Goal: Task Accomplishment & Management: Manage account settings

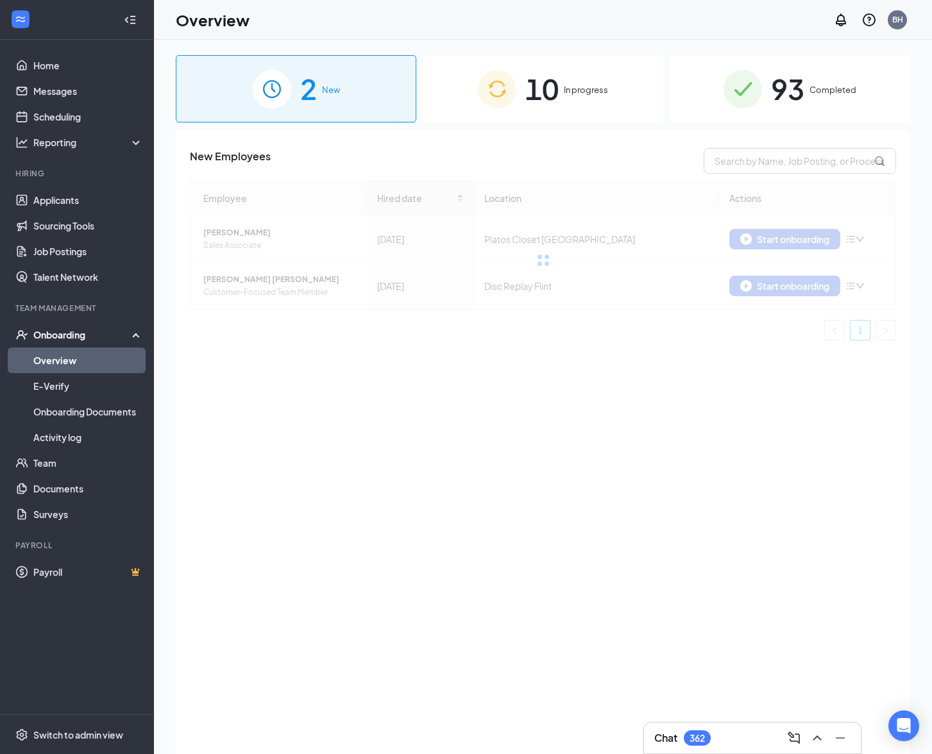
click at [557, 65] on div "10 In progress" at bounding box center [543, 88] width 241 height 67
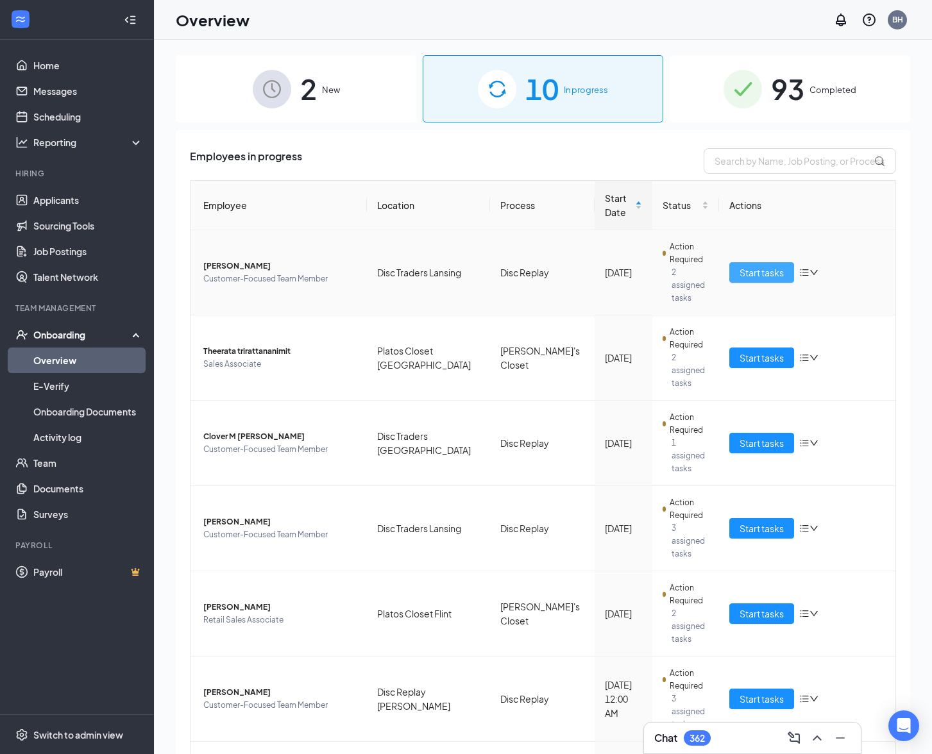
click at [743, 266] on span "Start tasks" at bounding box center [761, 273] width 44 height 14
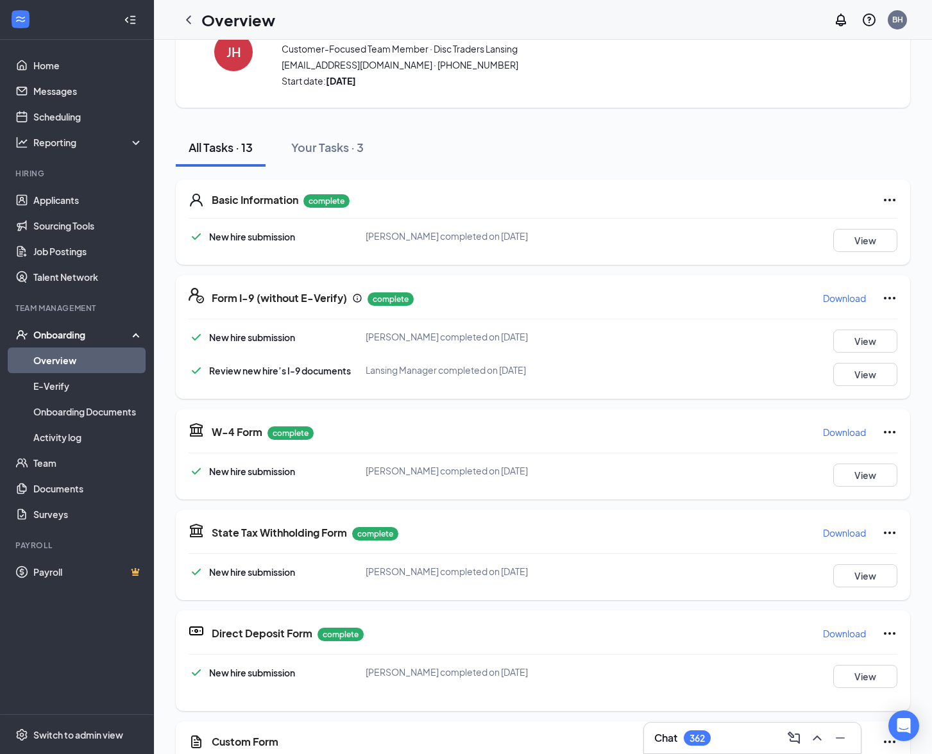
scroll to position [326, 0]
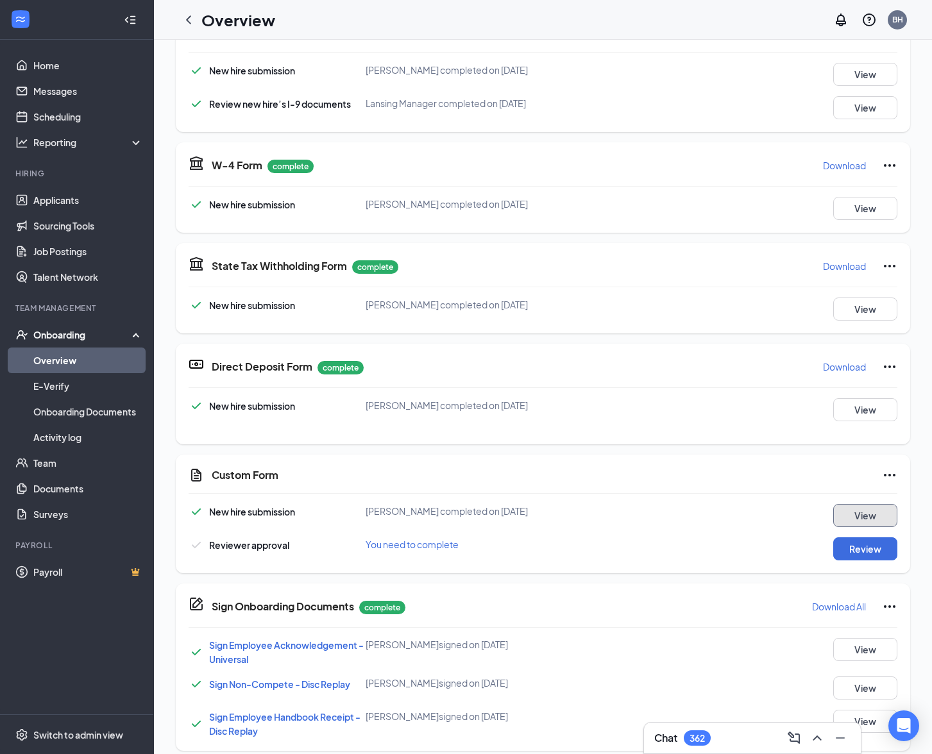
click at [848, 516] on button "View" at bounding box center [865, 515] width 64 height 23
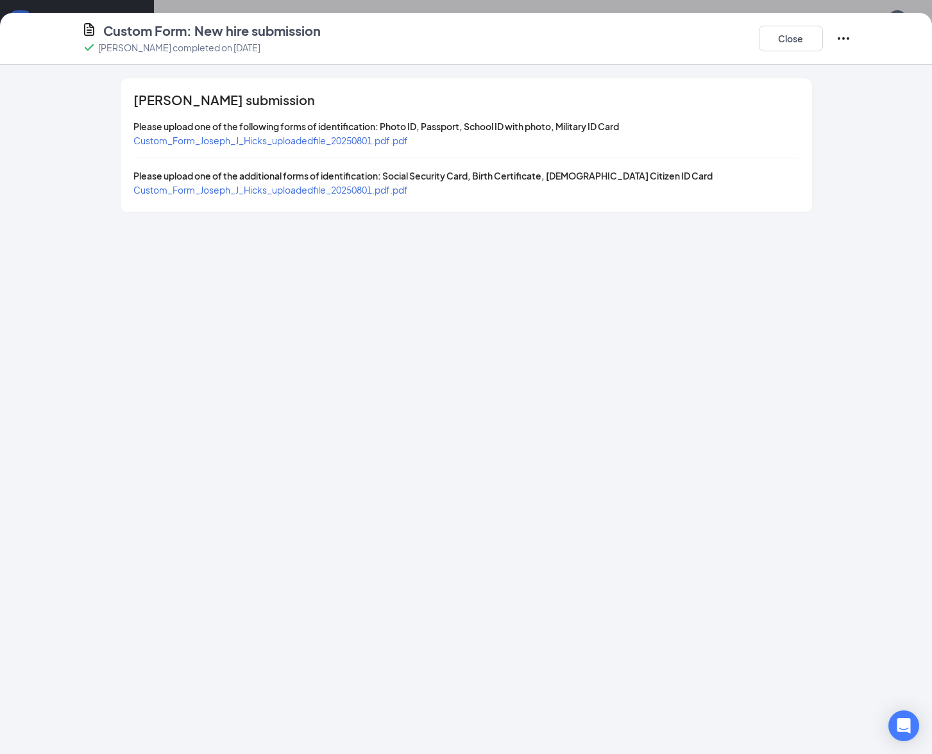
click at [344, 190] on span "Custom_Form_Joseph_J_Hicks_uploadedfile_20250801.pdf.pdf" at bounding box center [270, 190] width 274 height 12
click at [395, 136] on span "Custom_Form_Joseph_J_Hicks_uploadedfile_20250801.pdf.pdf" at bounding box center [270, 141] width 274 height 12
click at [802, 35] on button "Close" at bounding box center [791, 39] width 64 height 26
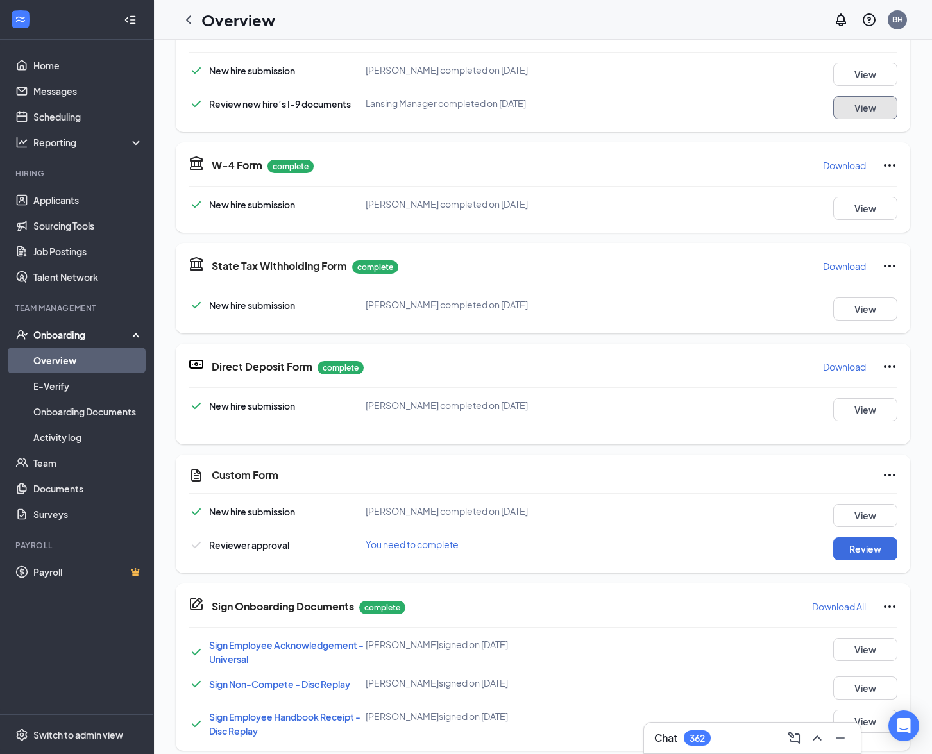
click at [850, 107] on button "View" at bounding box center [865, 107] width 64 height 23
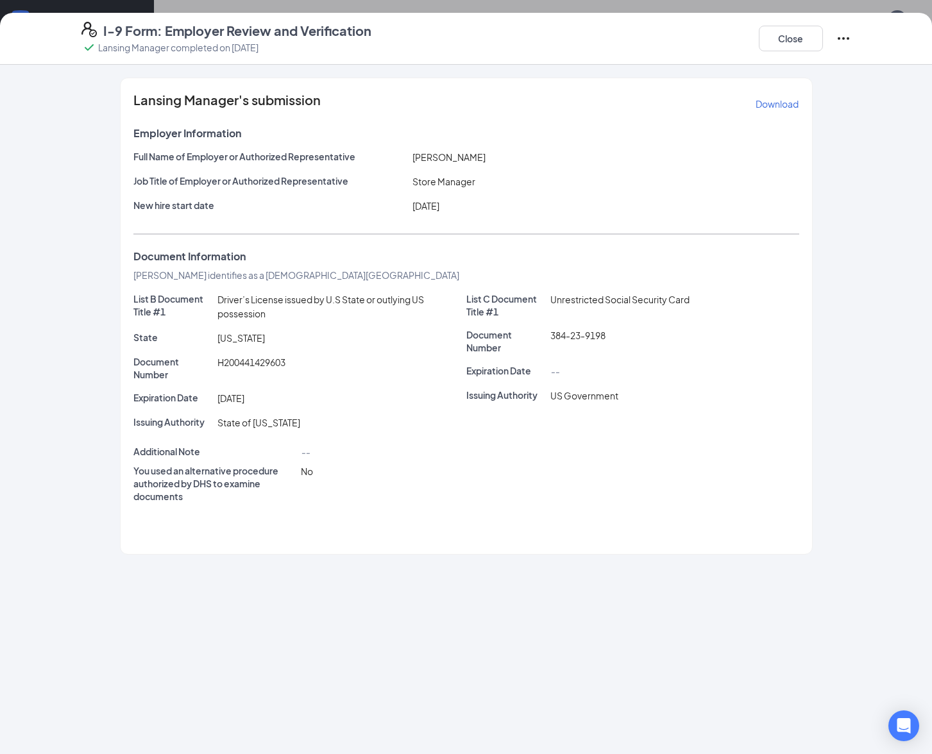
click at [841, 37] on icon "Ellipses" at bounding box center [843, 38] width 15 height 15
drag, startPoint x: 801, startPoint y: 75, endPoint x: 786, endPoint y: 175, distance: 101.2
click at [788, 176] on body "Home Messages Scheduling Reporting Hiring Applicants Sourcing Tools Job Posting…" at bounding box center [466, 377] width 932 height 754
drag, startPoint x: 786, startPoint y: 175, endPoint x: 793, endPoint y: 118, distance: 57.6
click at [784, 173] on div "Full Name of Employer or Authorized Representative [PERSON_NAME] Job Title of E…" at bounding box center [466, 184] width 666 height 68
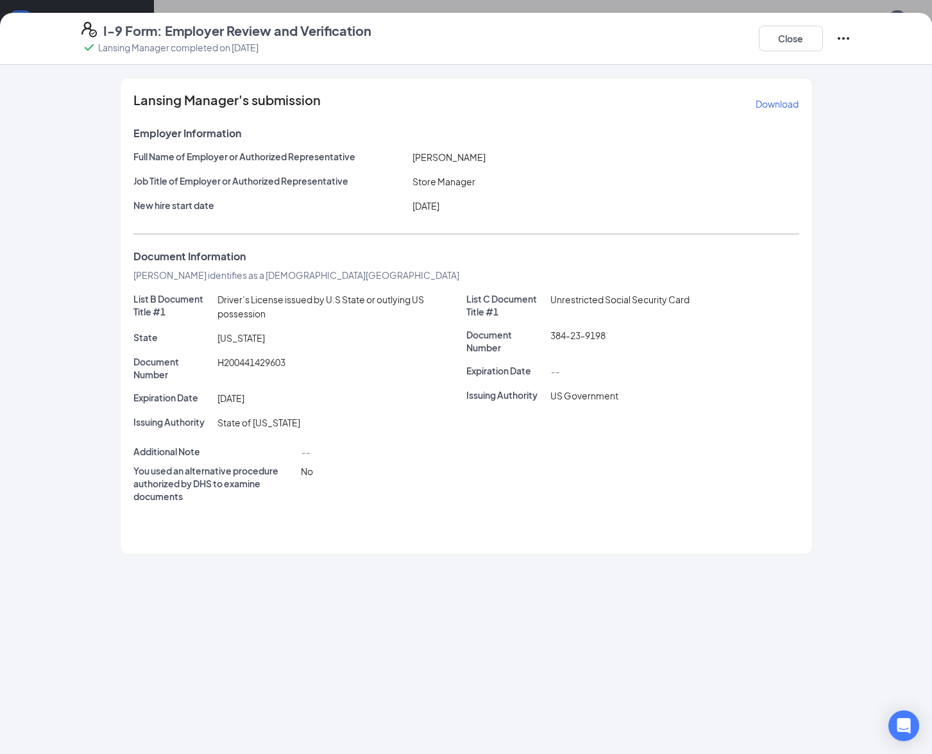
click at [788, 101] on p "Download" at bounding box center [777, 103] width 43 height 13
click at [807, 38] on button "Close" at bounding box center [791, 39] width 64 height 26
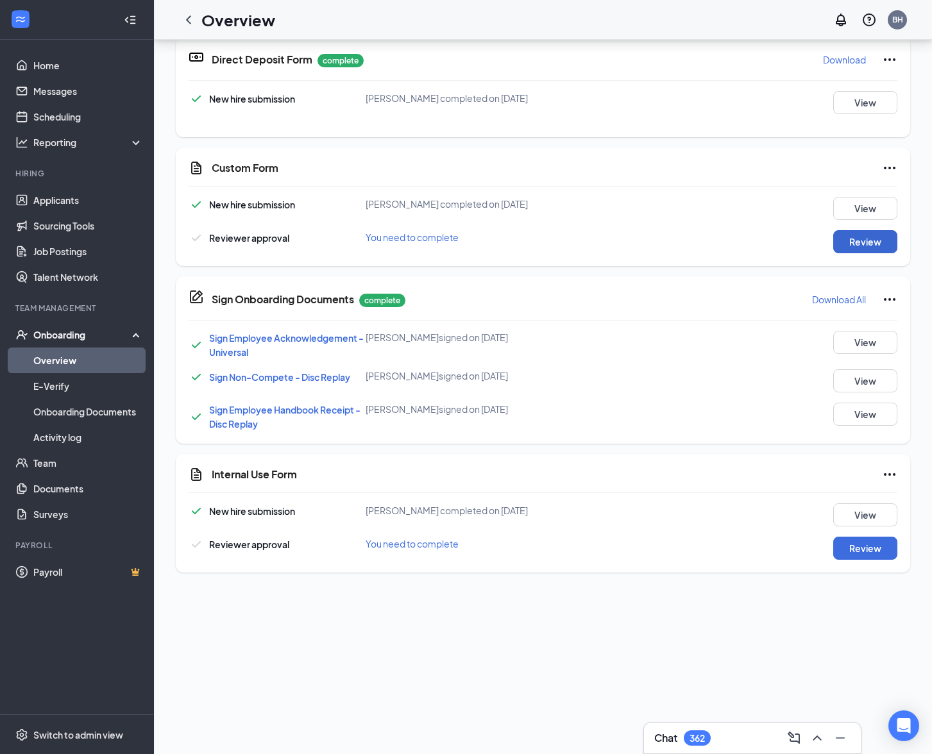
scroll to position [134, 0]
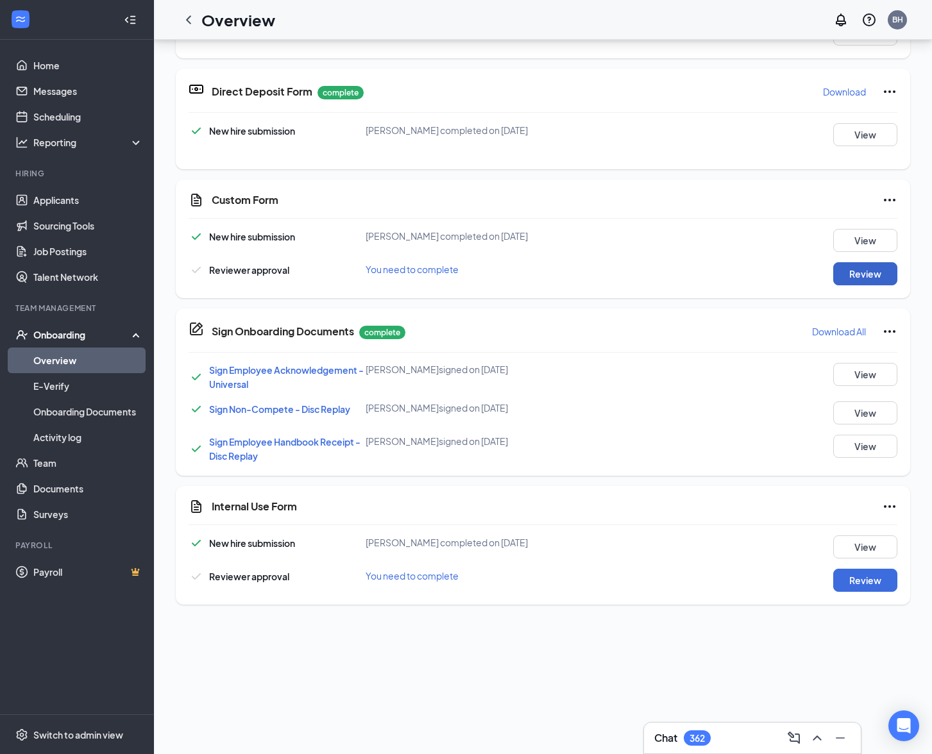
click at [852, 278] on button "Review" at bounding box center [865, 273] width 64 height 23
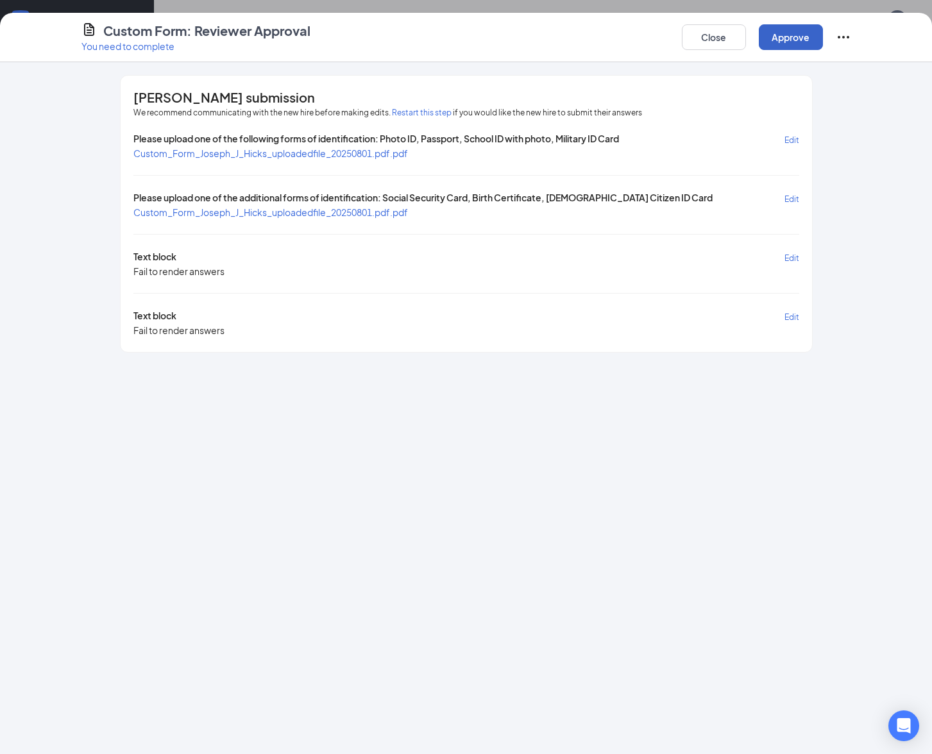
click at [792, 39] on button "Approve" at bounding box center [791, 37] width 64 height 26
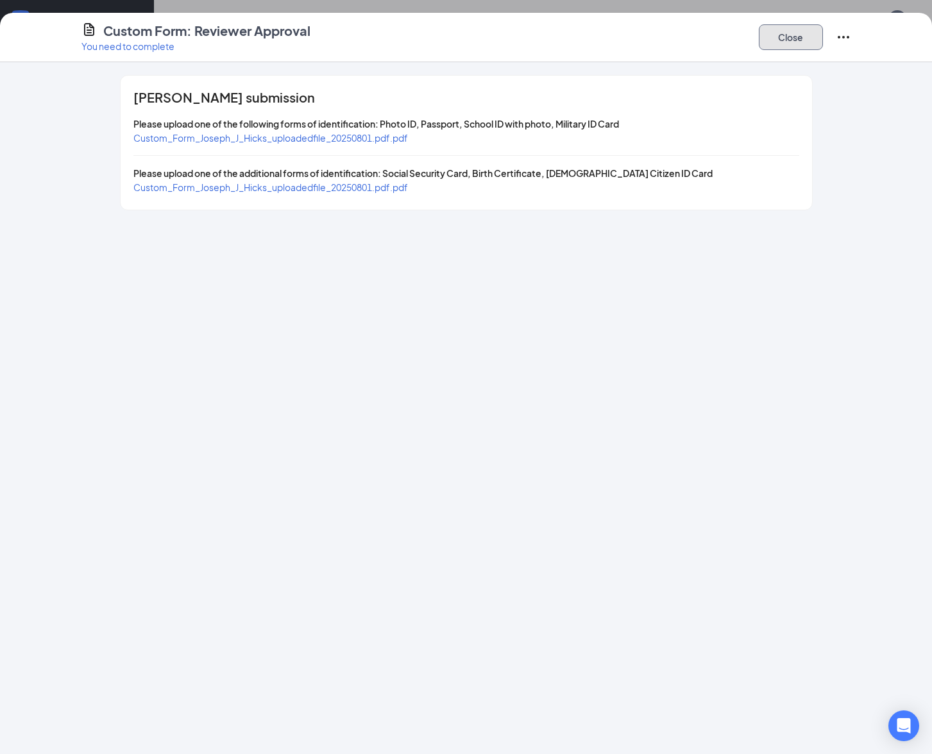
click at [805, 33] on button "Close" at bounding box center [791, 37] width 64 height 26
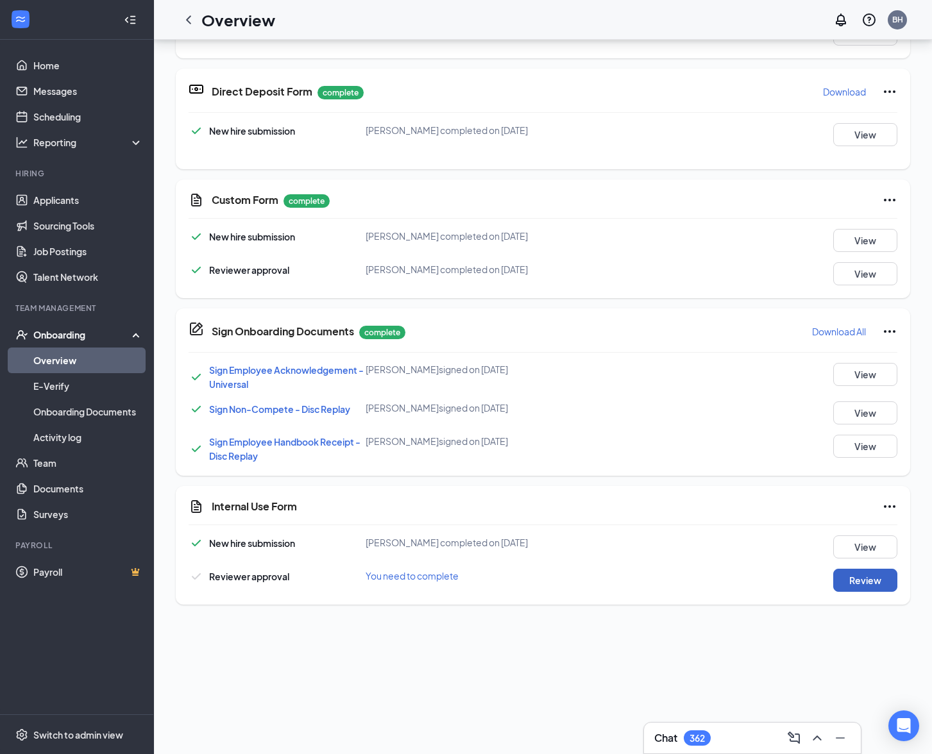
click at [863, 575] on button "Review" at bounding box center [865, 580] width 64 height 23
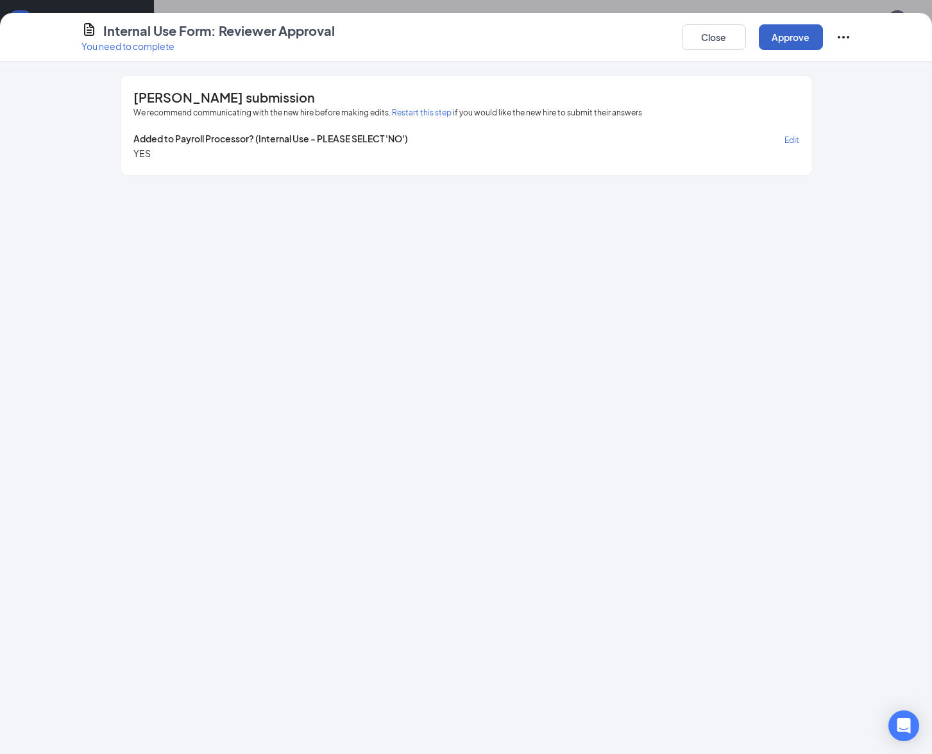
click at [806, 41] on button "Approve" at bounding box center [791, 37] width 64 height 26
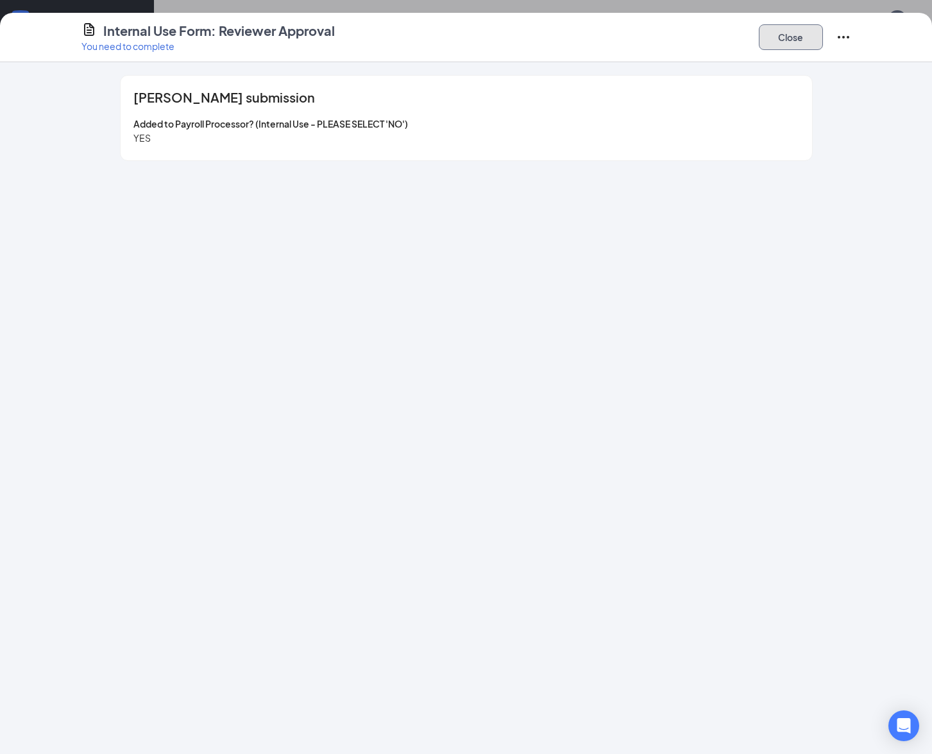
click at [798, 41] on button "Close" at bounding box center [791, 37] width 64 height 26
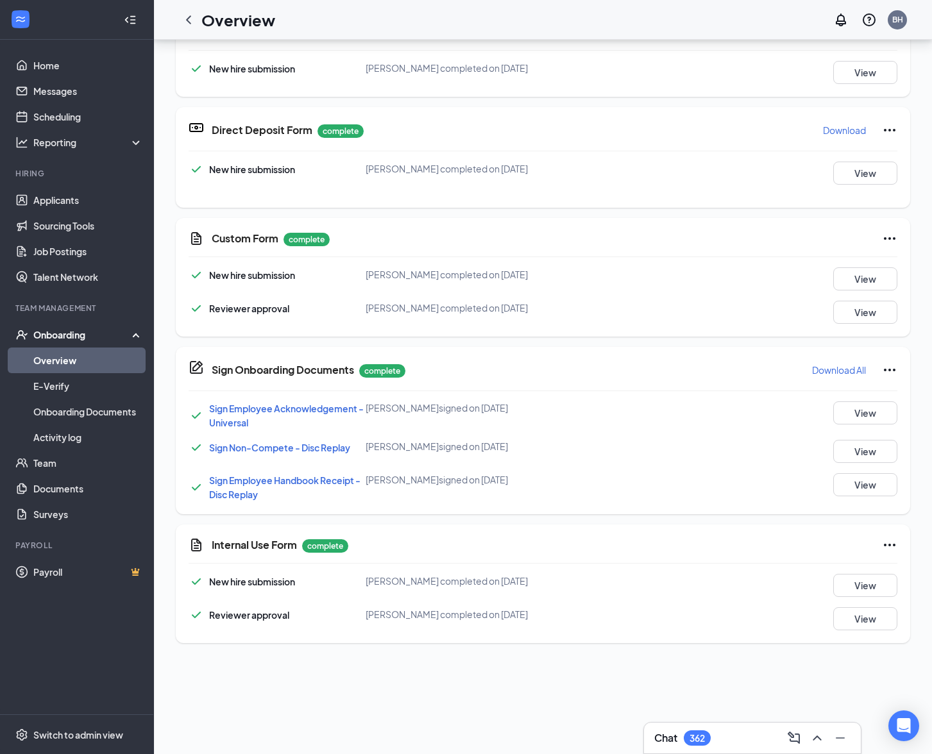
scroll to position [0, 0]
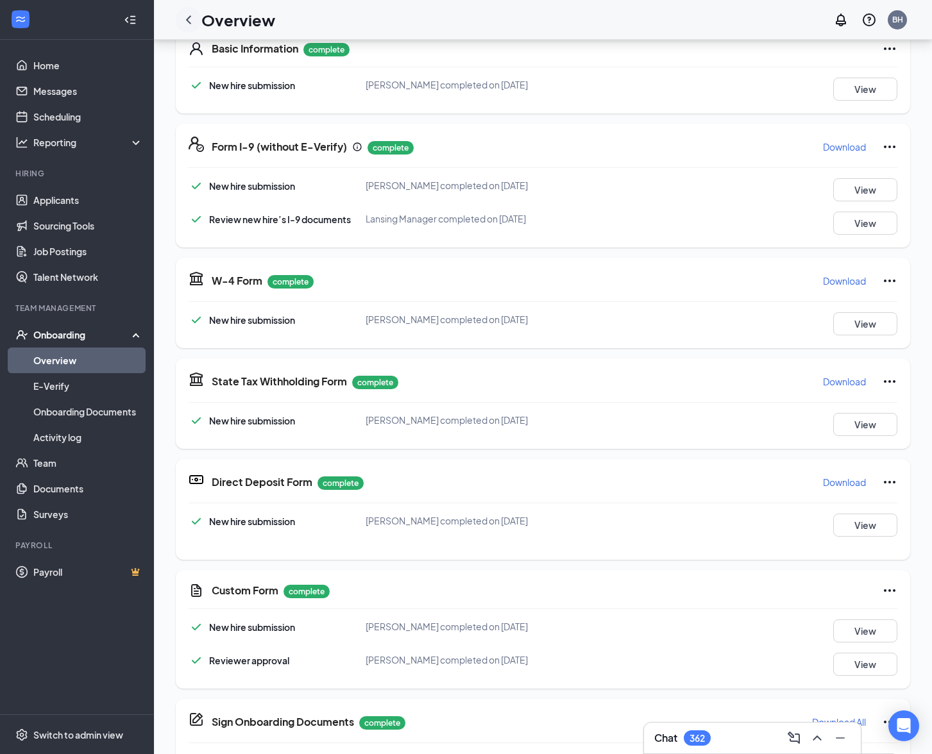
click at [183, 21] on icon "ChevronLeft" at bounding box center [188, 19] width 15 height 15
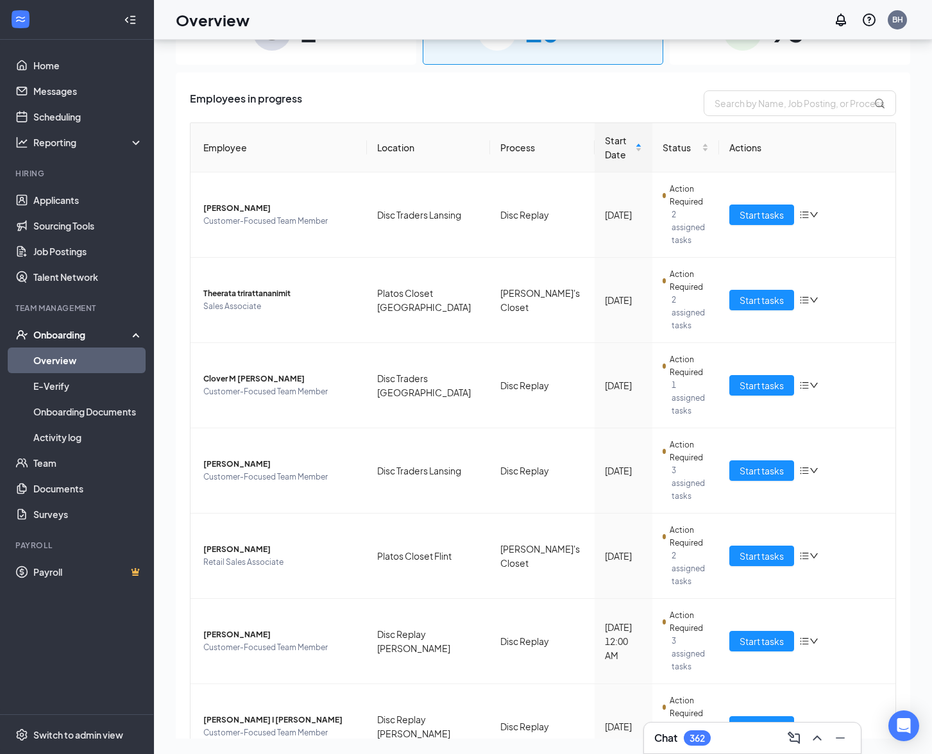
scroll to position [58, 0]
